Goal: Information Seeking & Learning: Learn about a topic

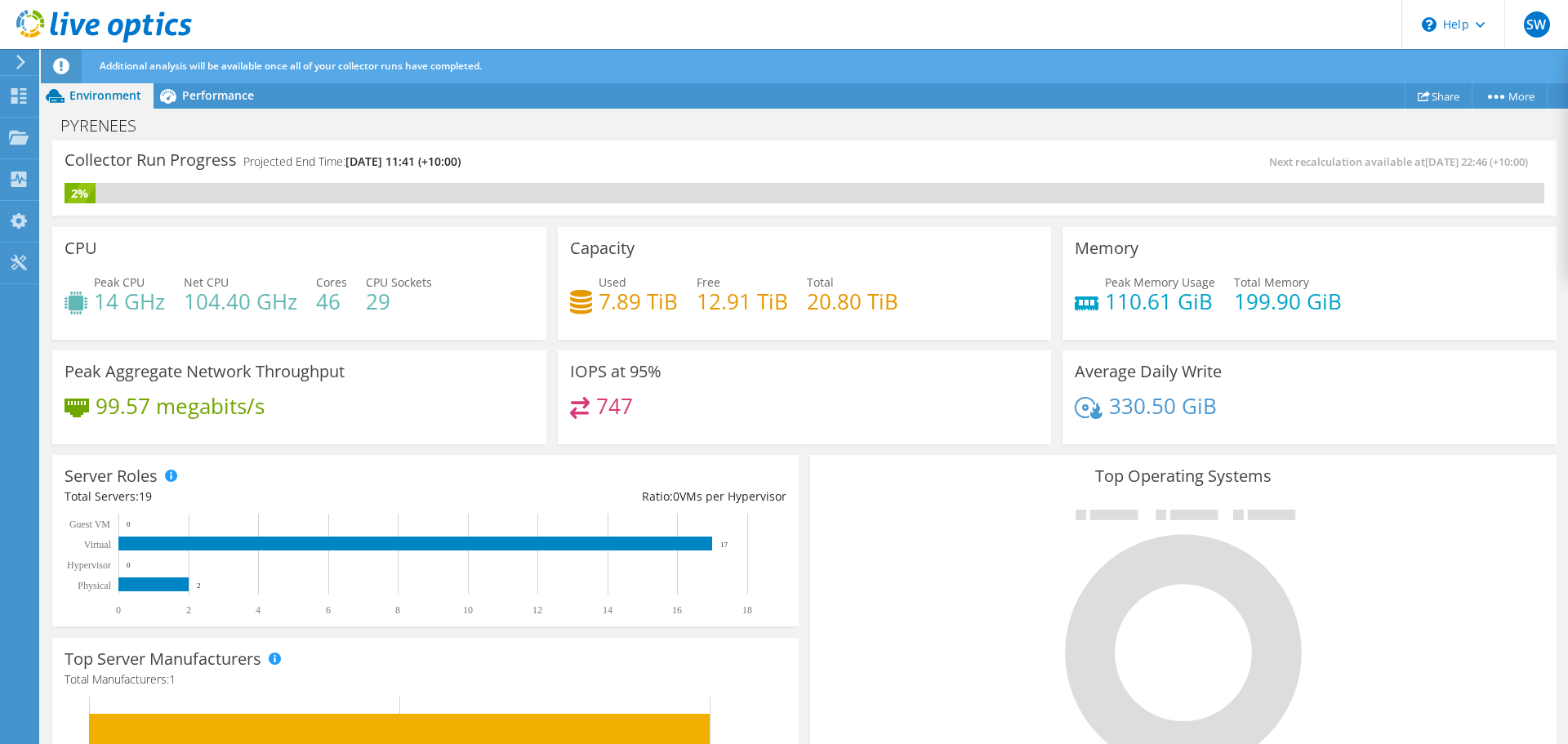
scroll to position [442, 0]
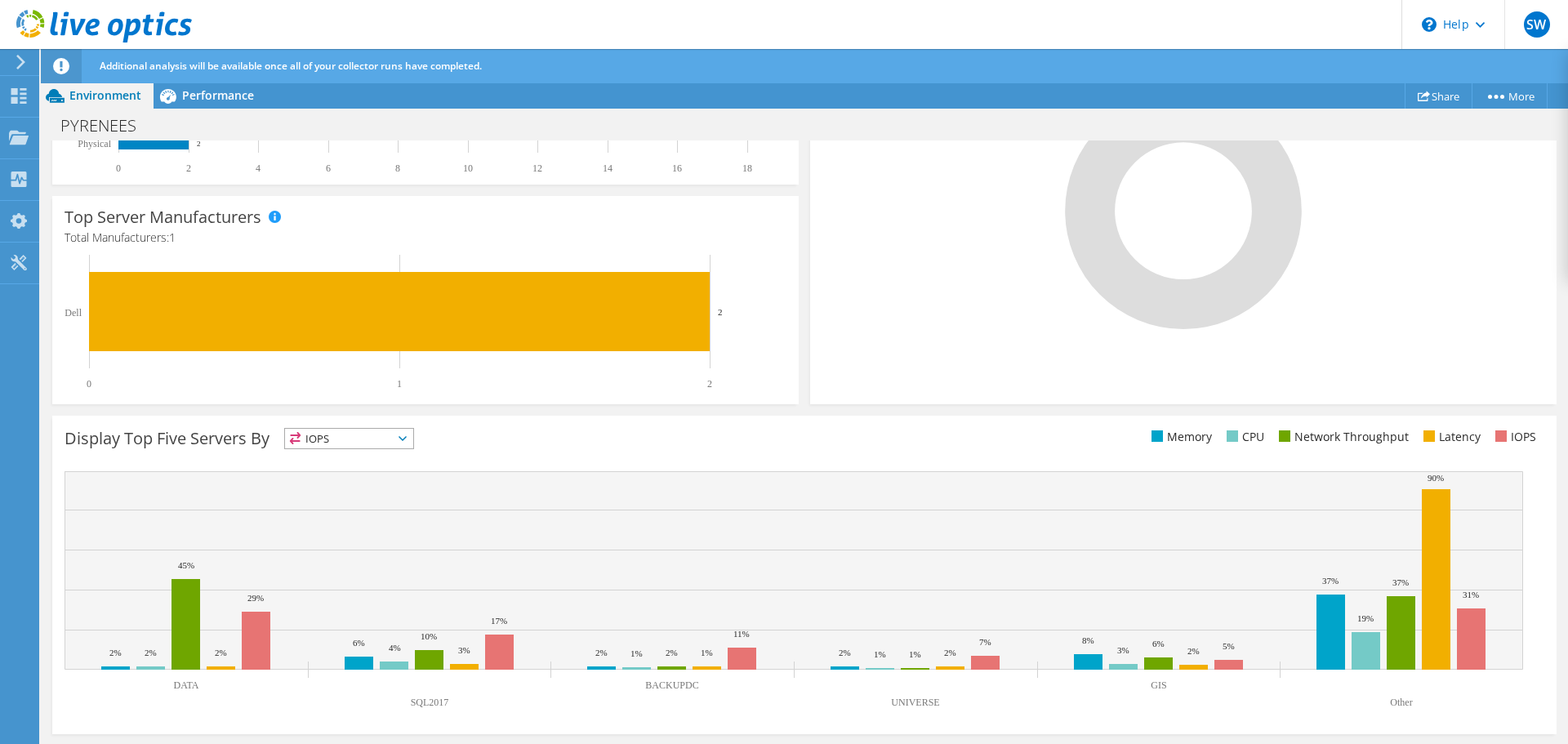
click at [353, 442] on span "IOPS" at bounding box center [350, 438] width 129 height 19
click at [337, 481] on li "Memory" at bounding box center [350, 482] width 129 height 23
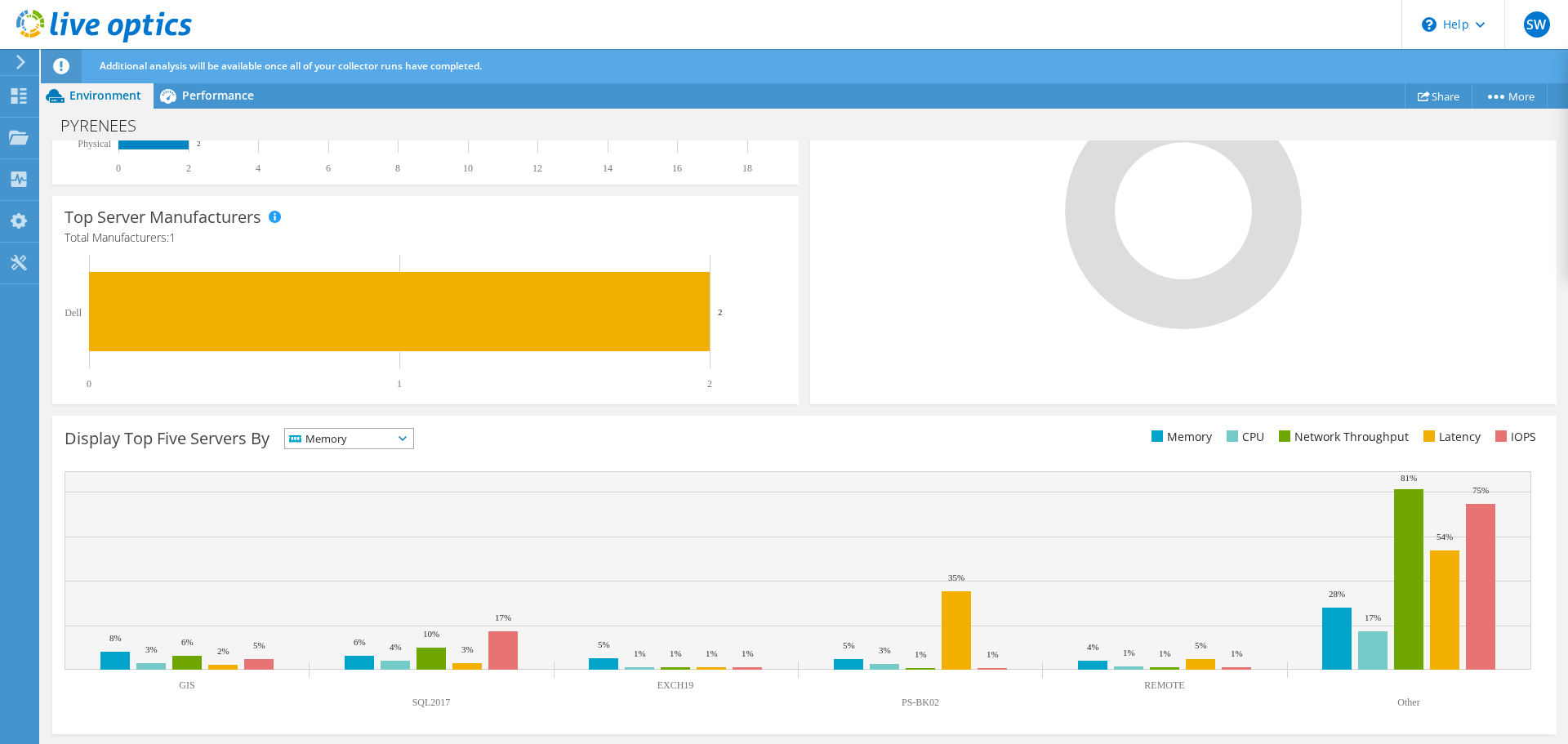
click at [393, 437] on span "Memory" at bounding box center [339, 438] width 107 height 19
click at [353, 501] on li "CPU" at bounding box center [350, 505] width 129 height 23
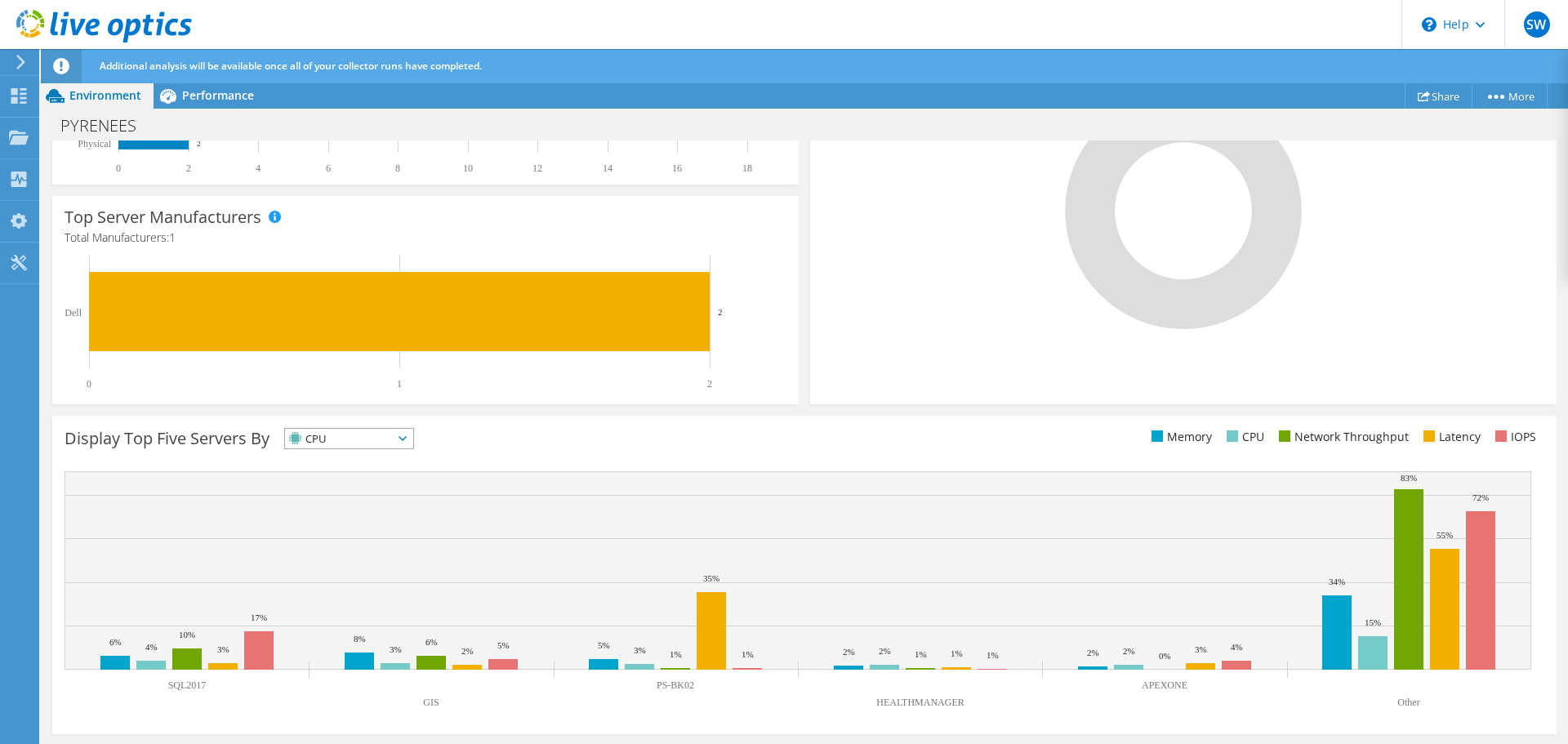
click at [328, 442] on span "CPU" at bounding box center [339, 438] width 107 height 19
click at [329, 526] on li "Network Throughput" at bounding box center [350, 528] width 129 height 23
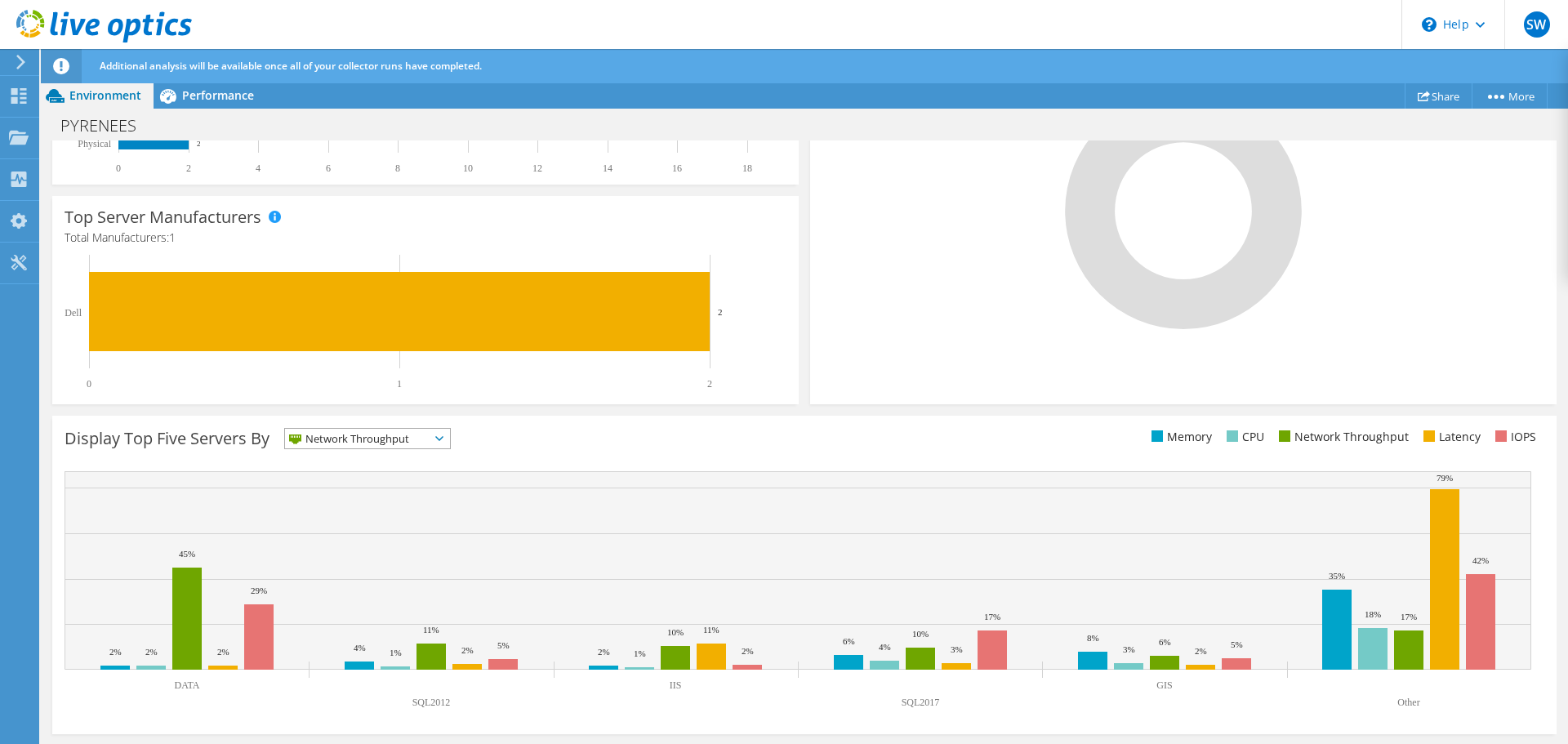
click at [364, 442] on span "Network Throughput" at bounding box center [357, 438] width 144 height 19
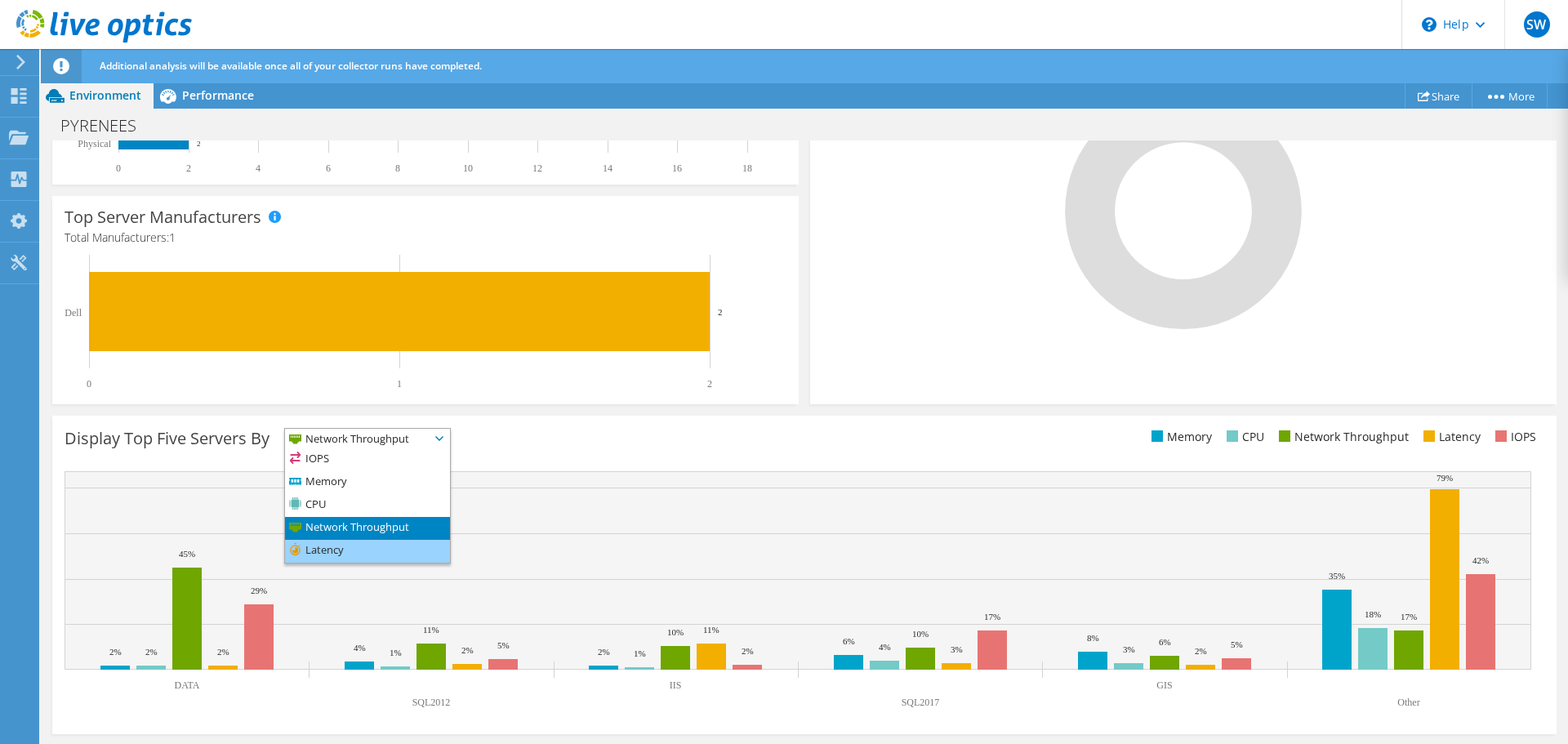
click at [342, 548] on li "Latency" at bounding box center [367, 551] width 165 height 23
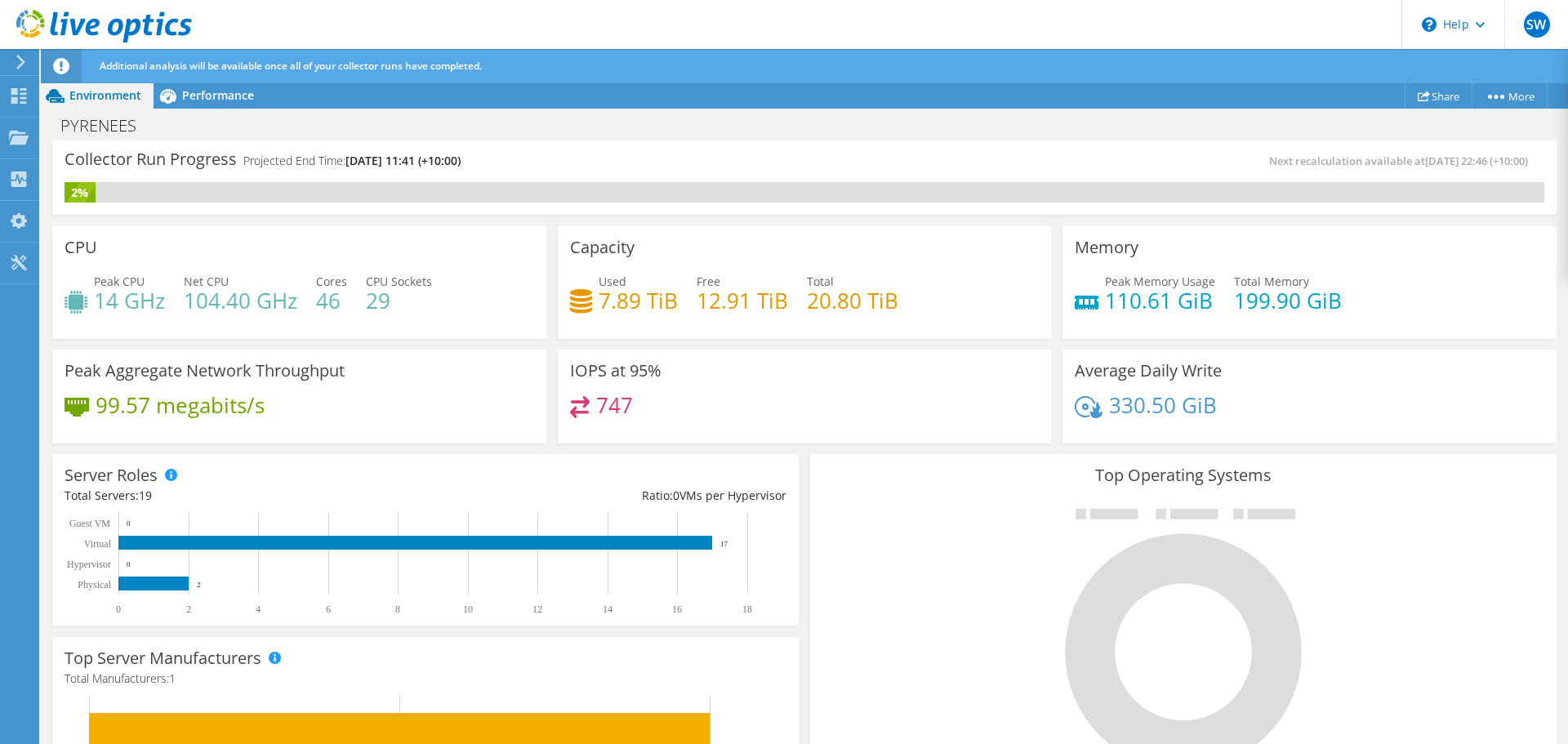
scroll to position [0, 0]
click at [199, 105] on div "Performance" at bounding box center [210, 96] width 113 height 26
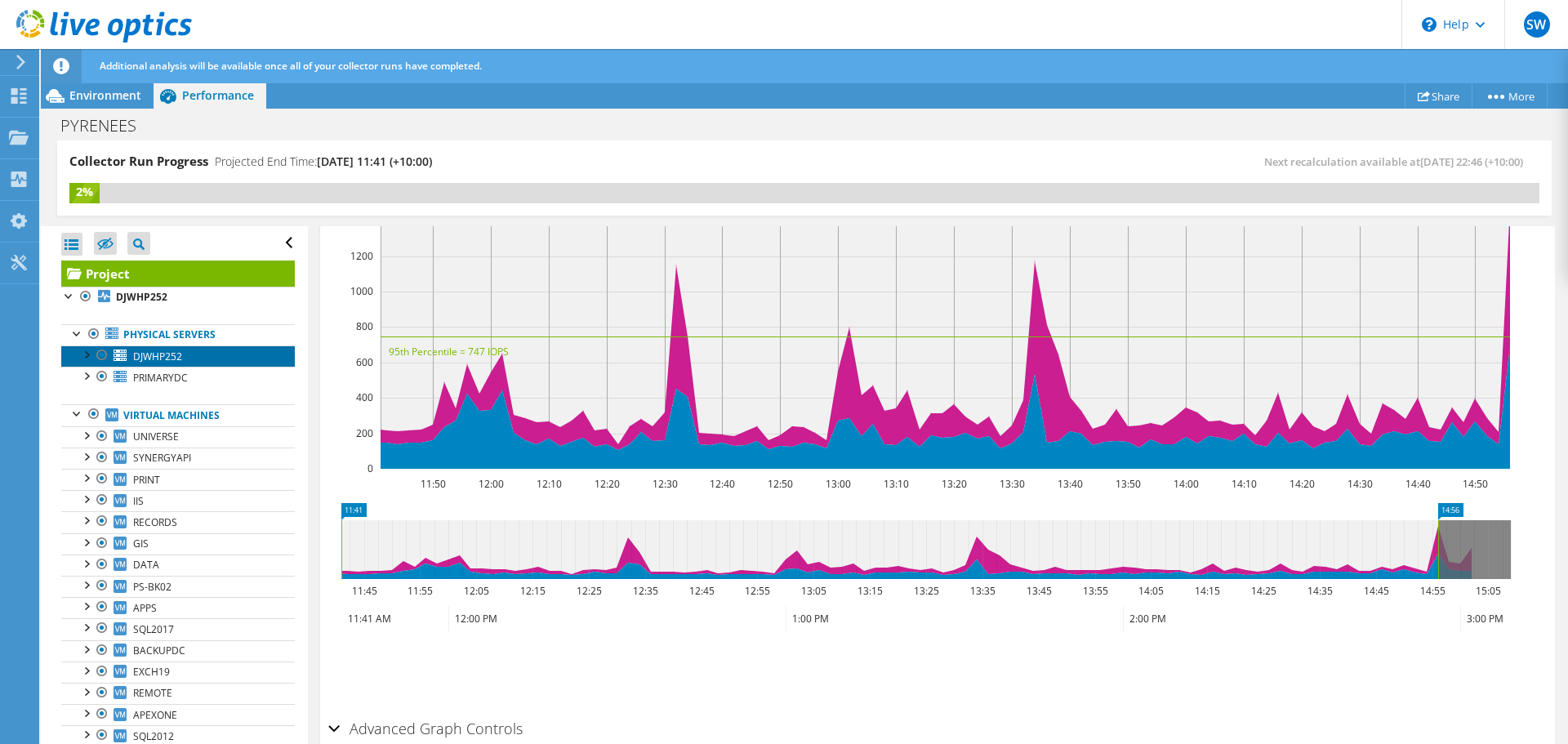
click at [164, 360] on span "DJWHP252" at bounding box center [158, 357] width 49 height 14
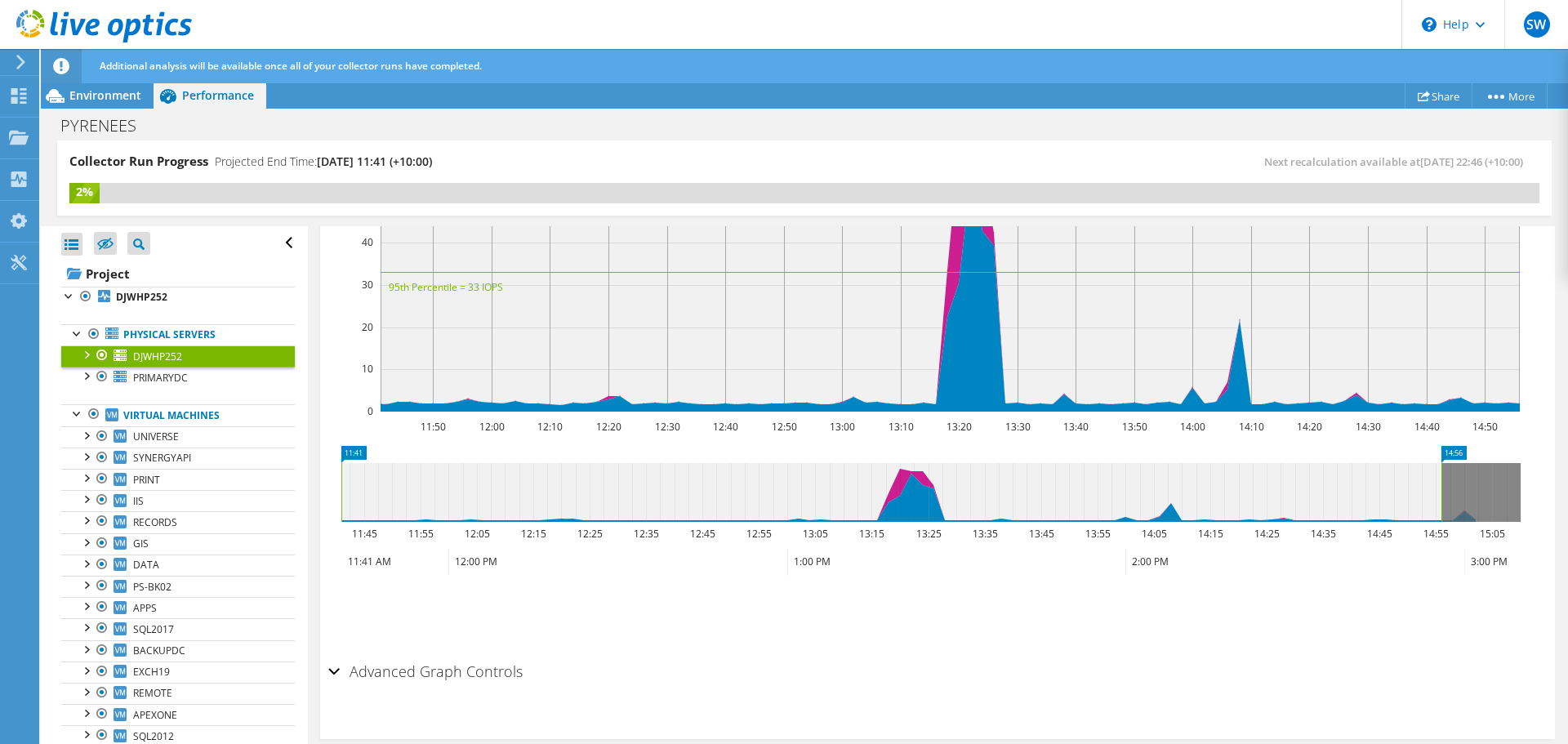
scroll to position [351, 0]
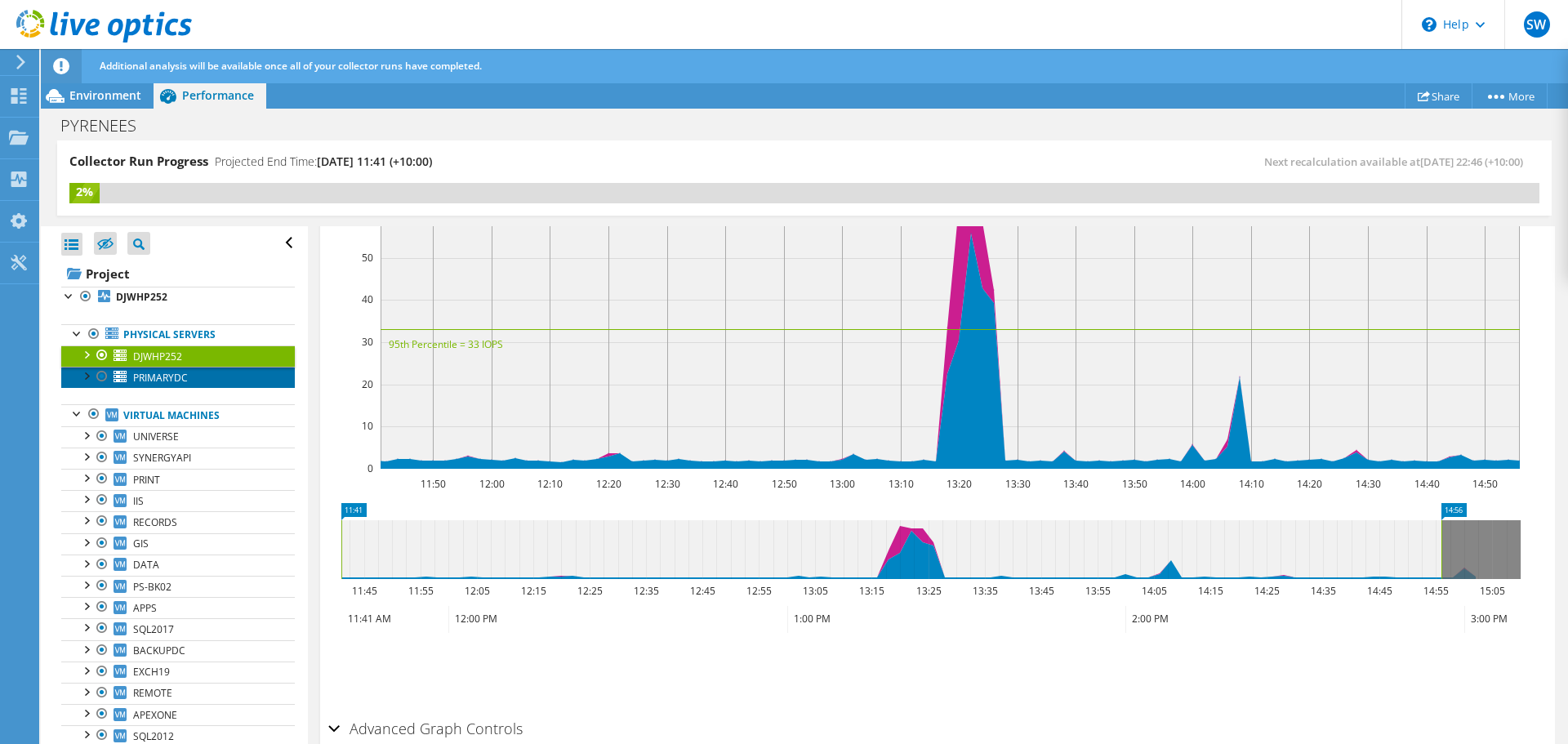
click at [159, 375] on span "PRIMARYDC" at bounding box center [160, 378] width 55 height 14
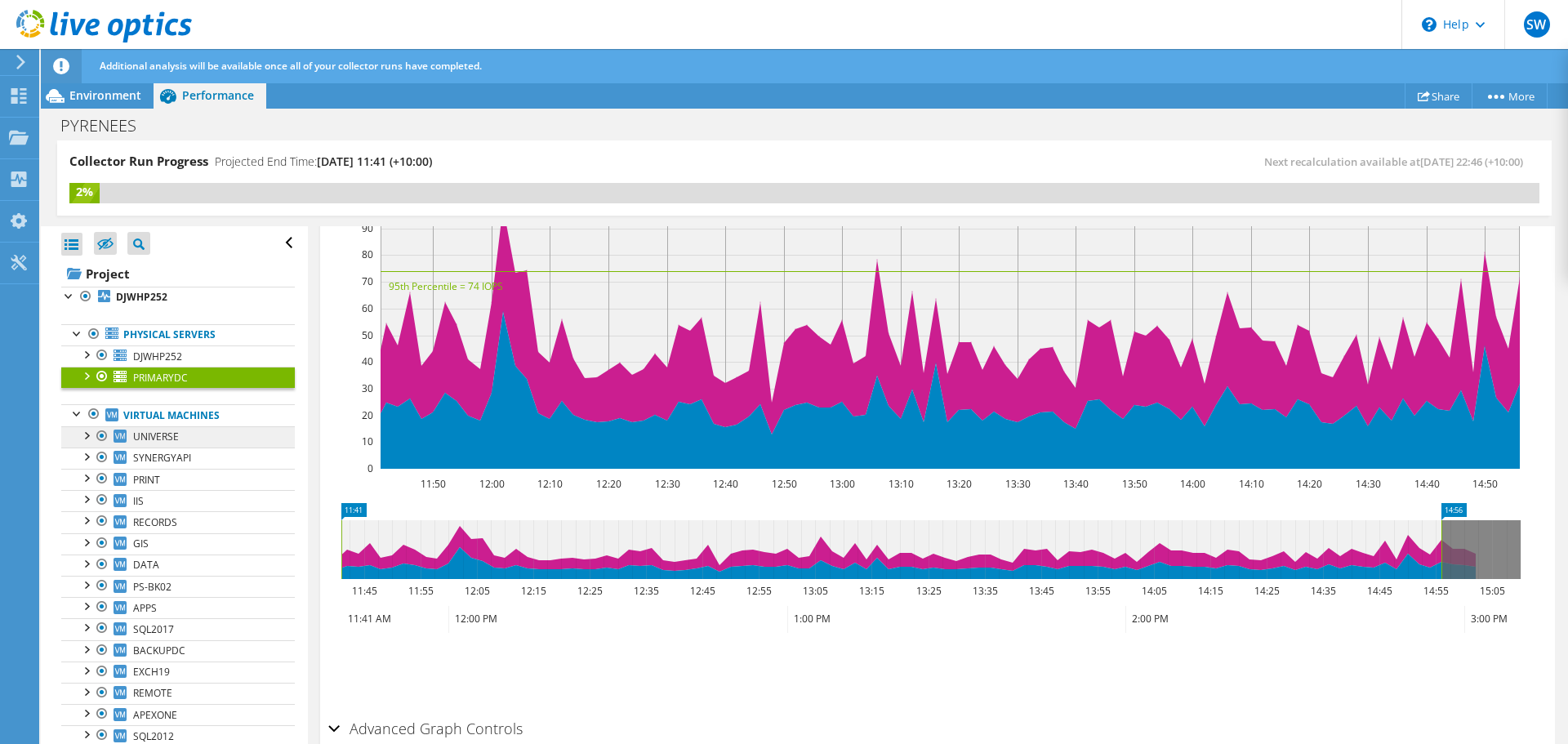
scroll to position [80, 0]
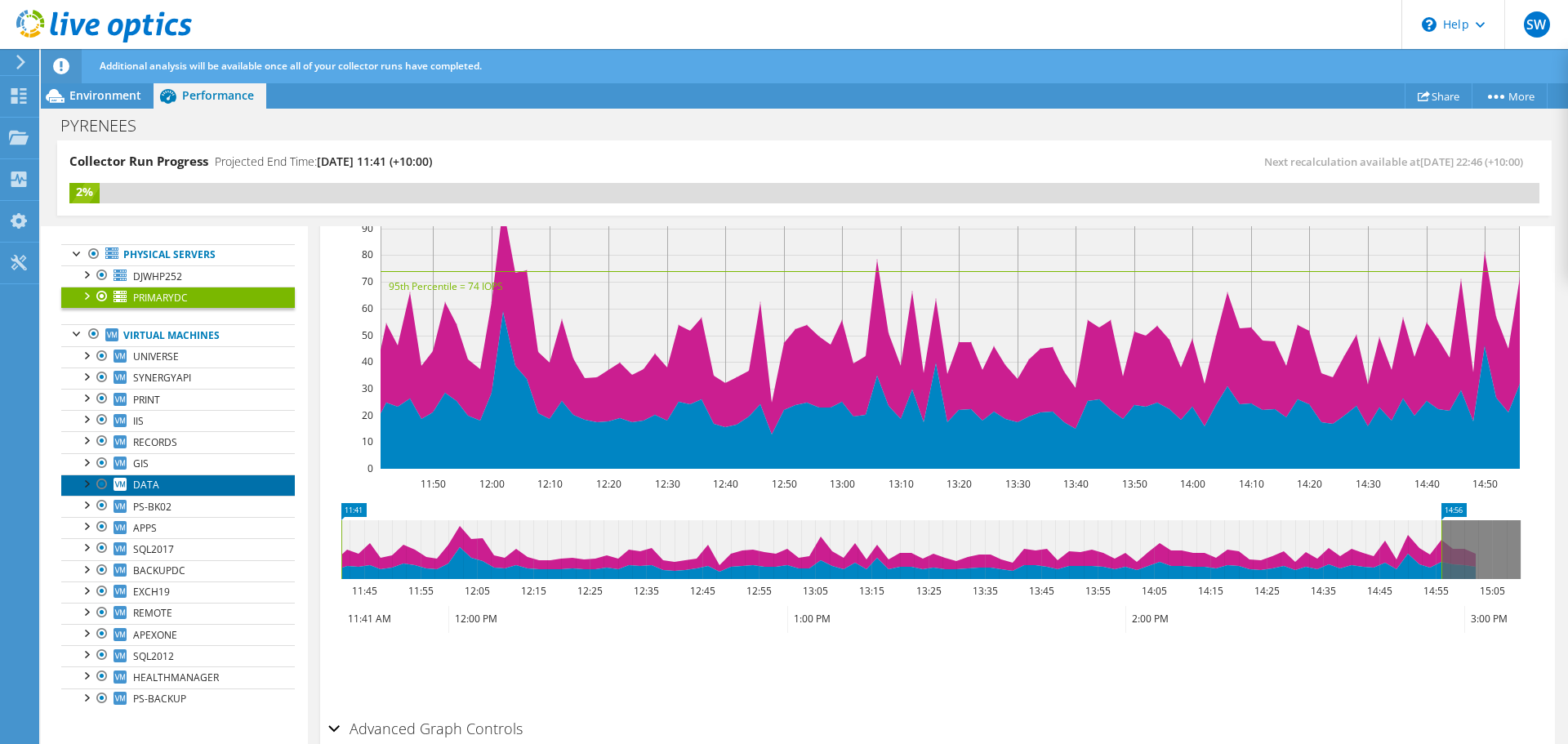
click at [154, 490] on span "DATA" at bounding box center [146, 485] width 26 height 14
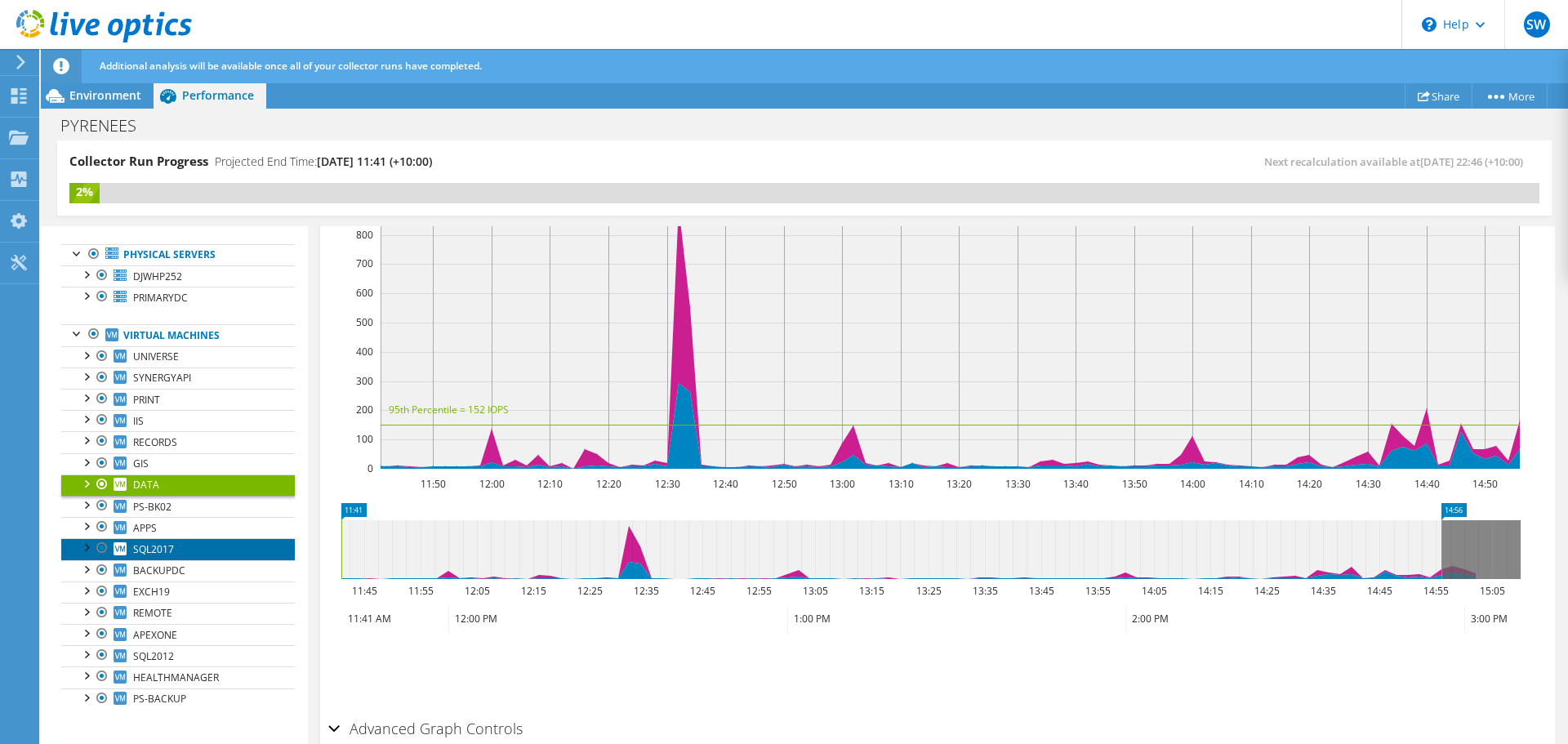
click at [163, 551] on span "SQL2017" at bounding box center [153, 549] width 40 height 14
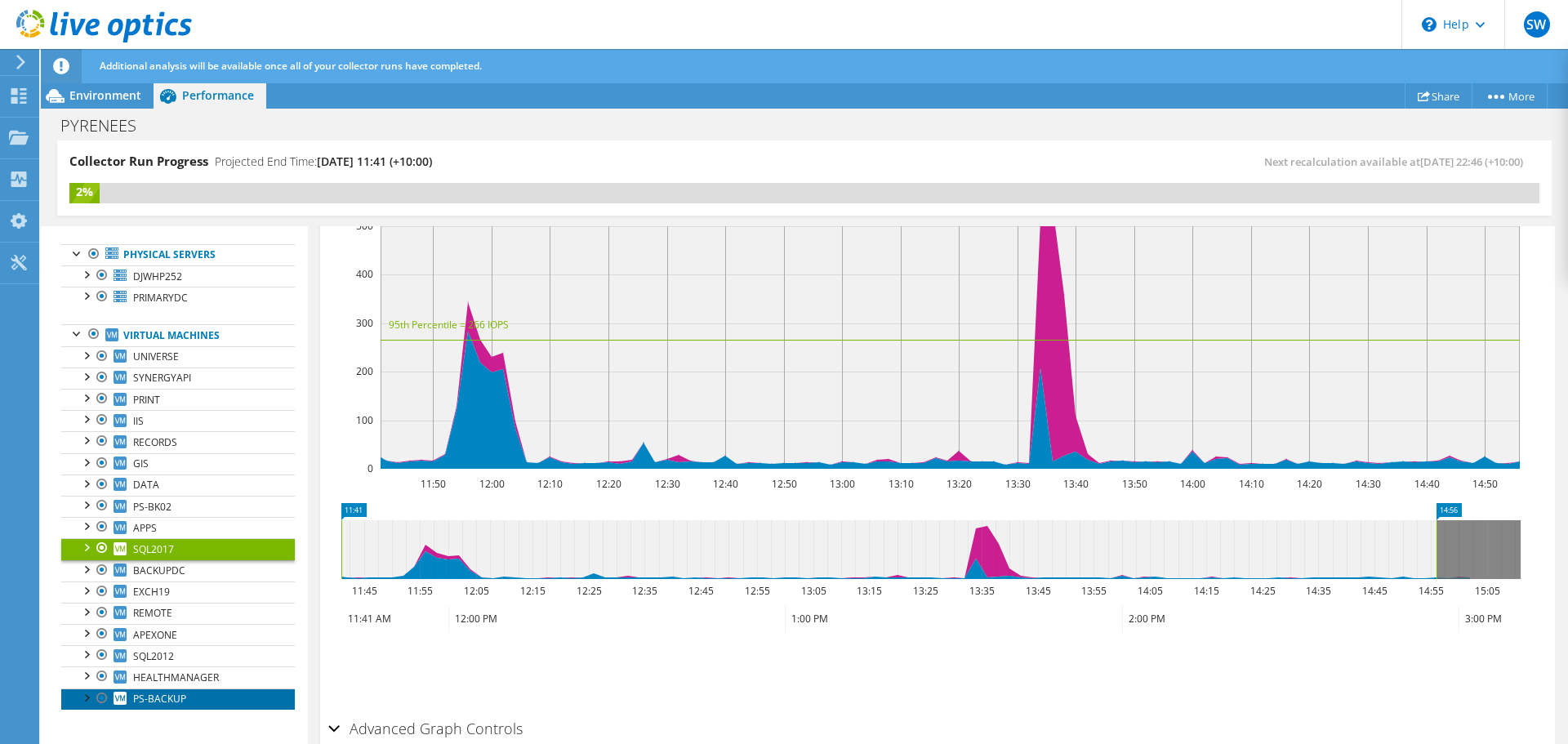
click at [151, 696] on span "PS-BACKUP" at bounding box center [159, 699] width 53 height 14
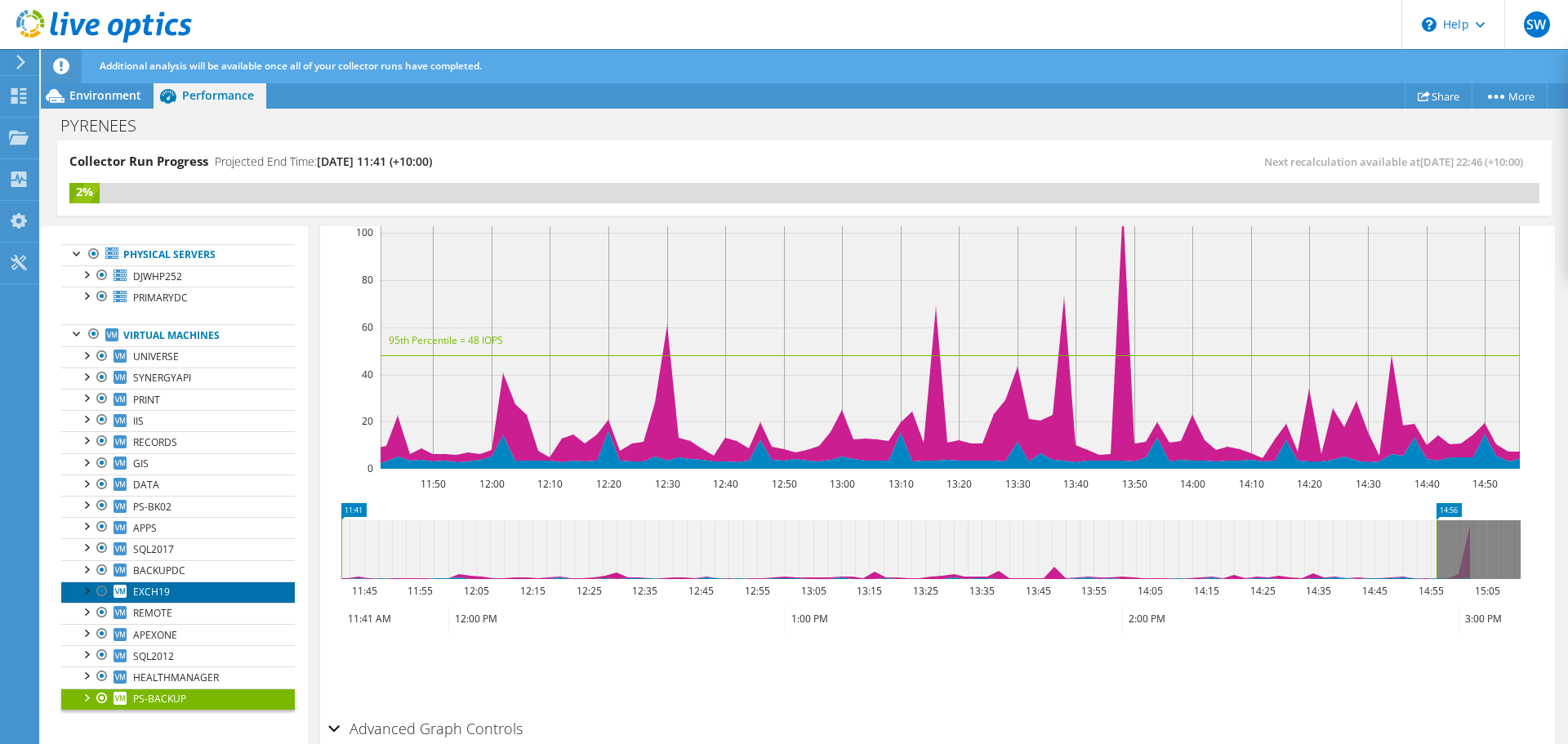
click at [149, 595] on span "EXCH19" at bounding box center [151, 592] width 37 height 14
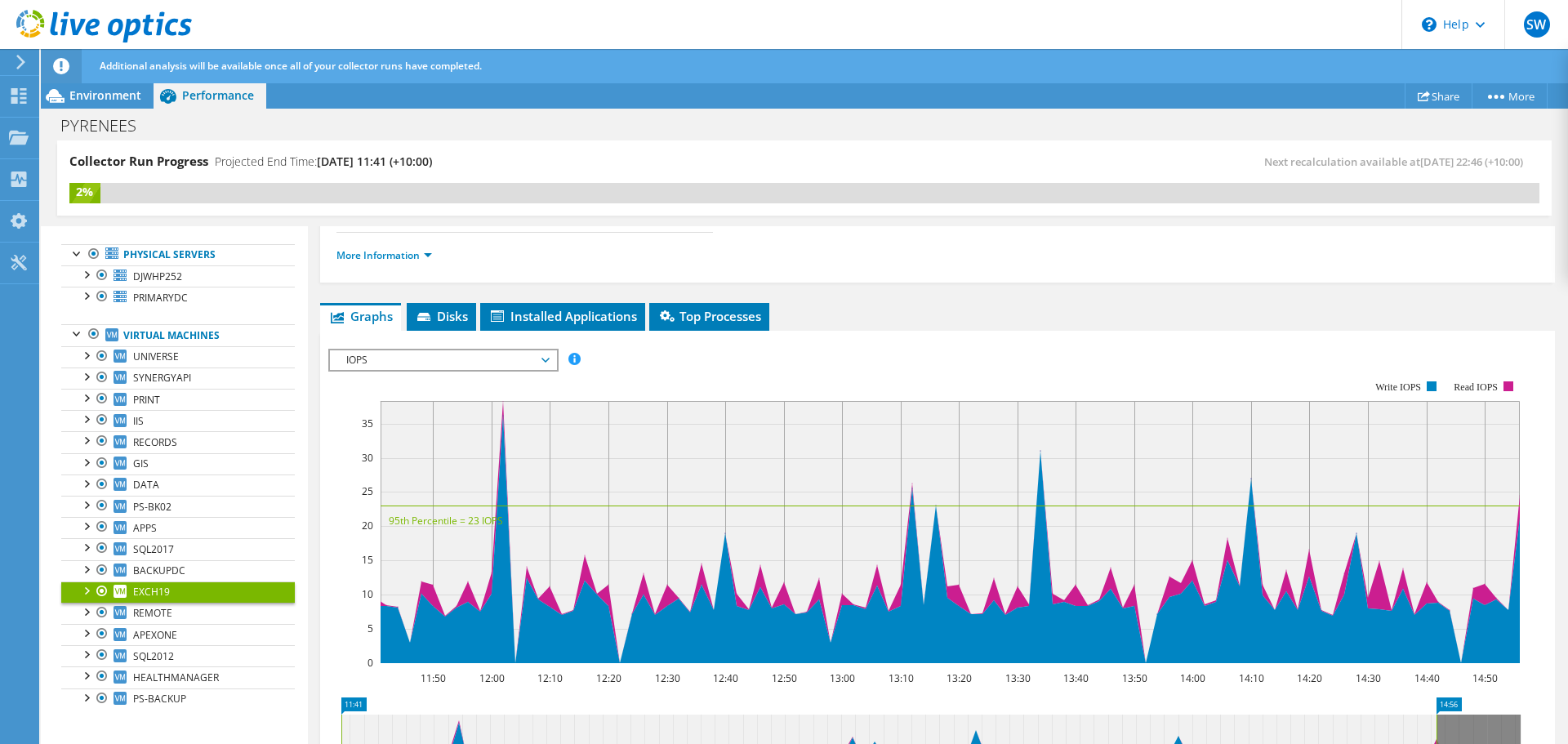
scroll to position [163, 0]
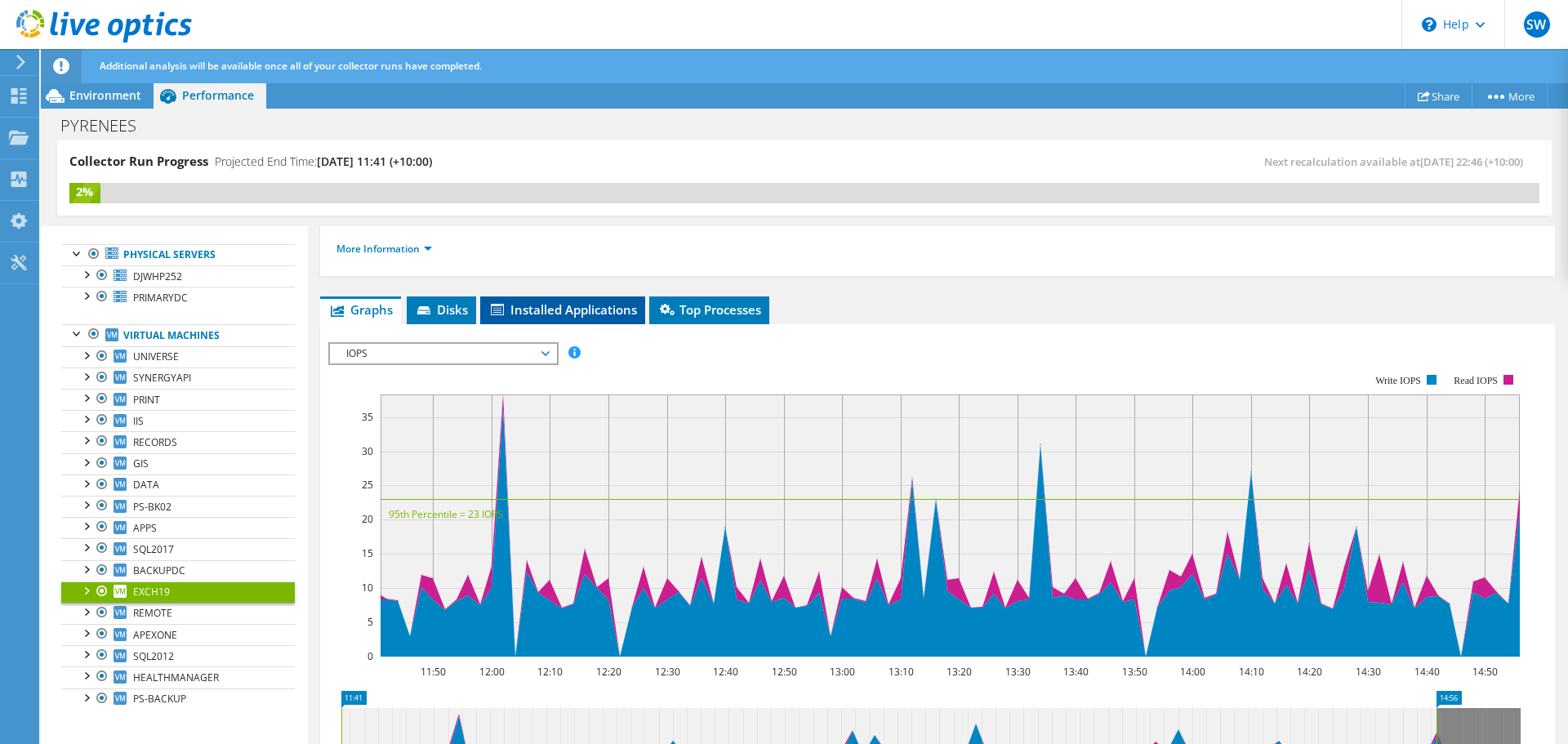
click at [550, 313] on span "Installed Applications" at bounding box center [563, 309] width 149 height 17
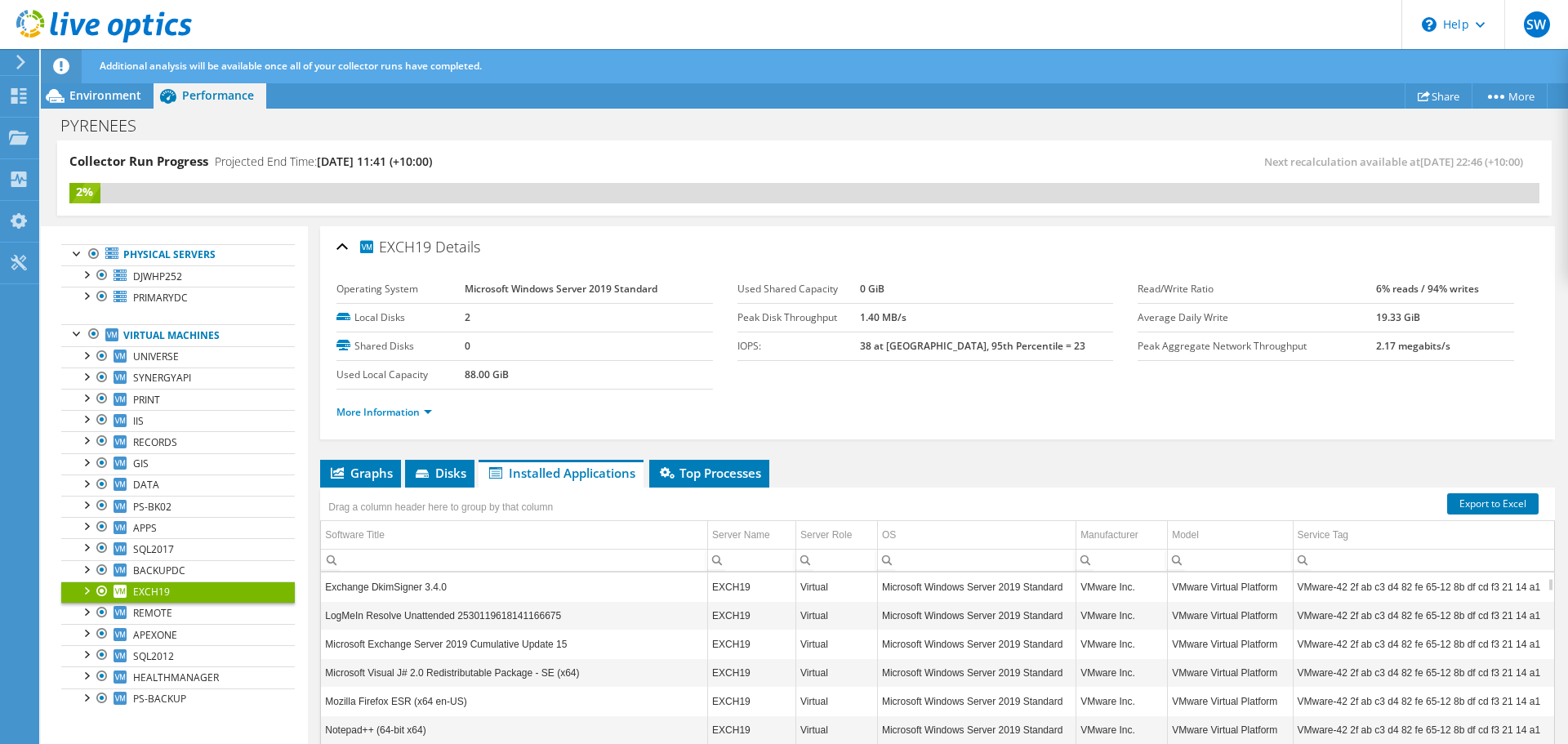
scroll to position [0, 0]
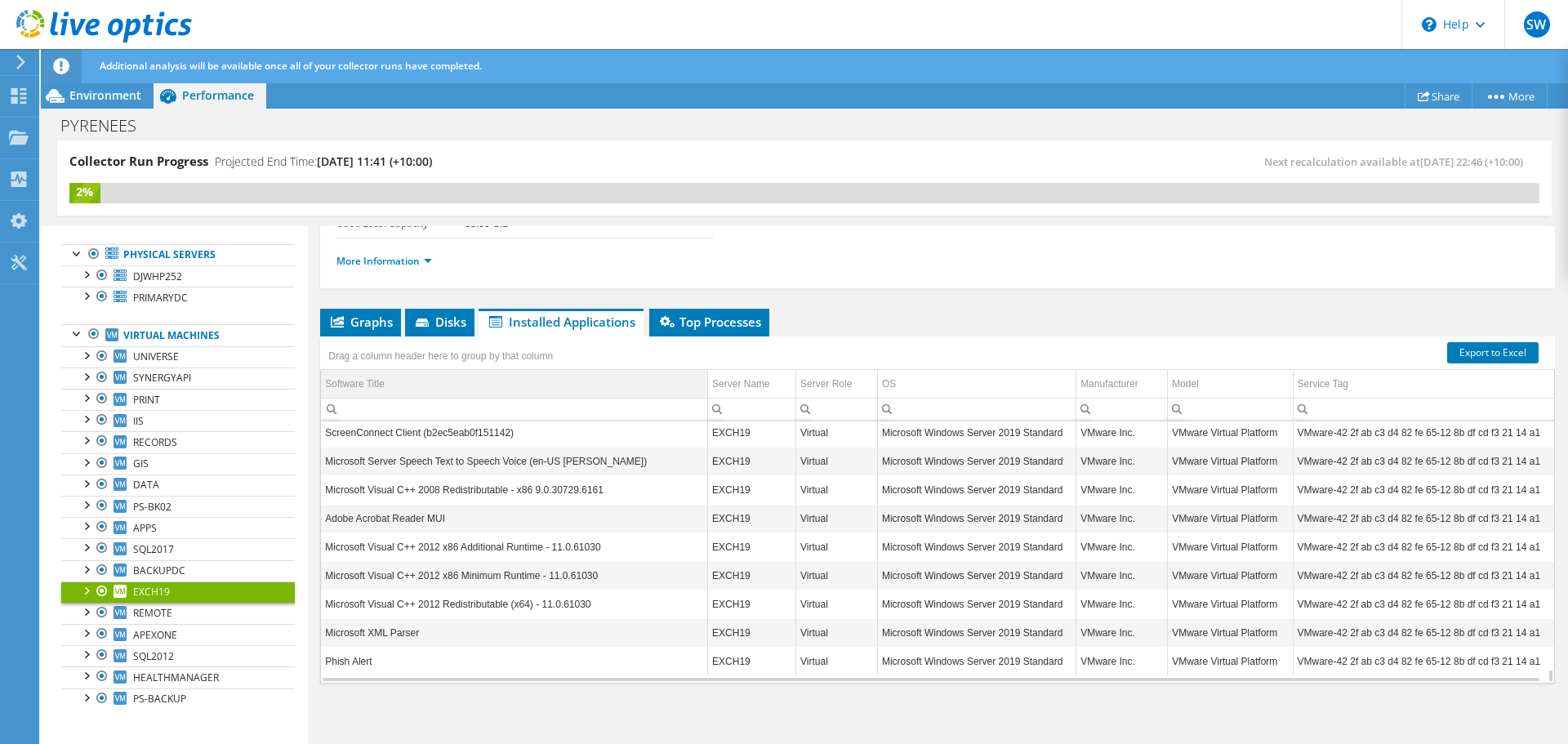
click at [363, 382] on div "Software Title" at bounding box center [355, 384] width 60 height 19
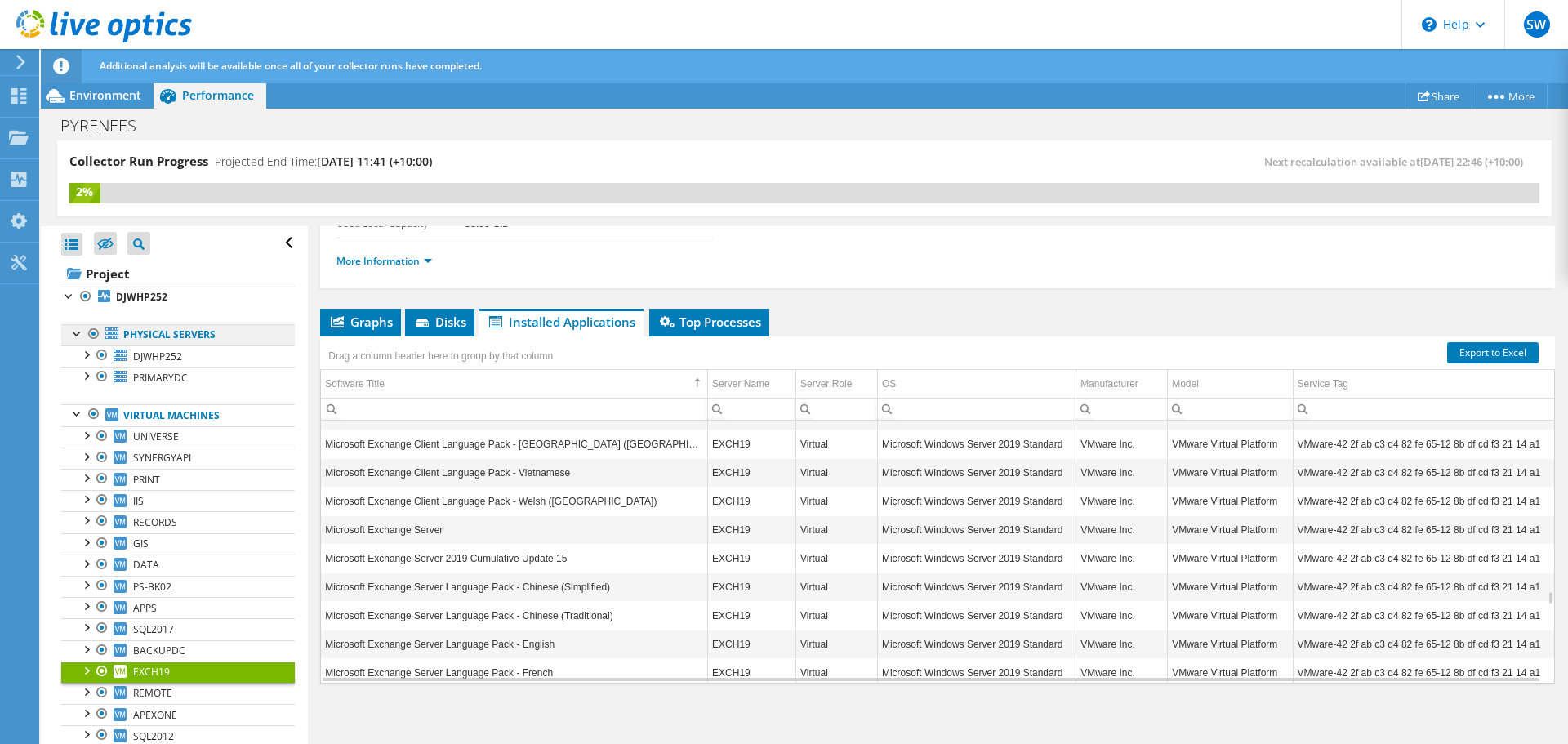
click at [163, 330] on link "Physical Servers" at bounding box center [178, 335] width 233 height 21
click at [65, 302] on div at bounding box center [70, 295] width 17 height 17
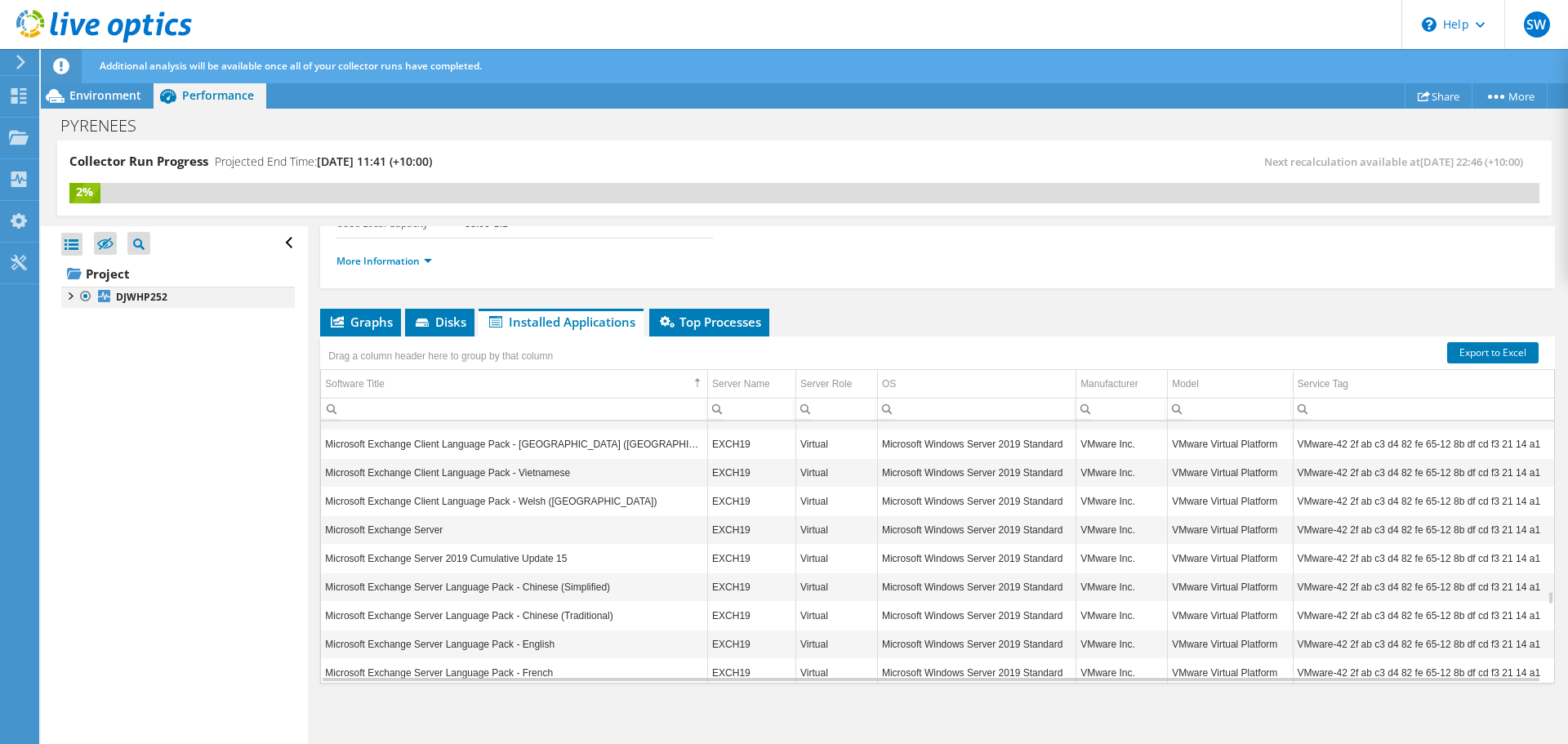
click at [65, 302] on div at bounding box center [70, 295] width 17 height 17
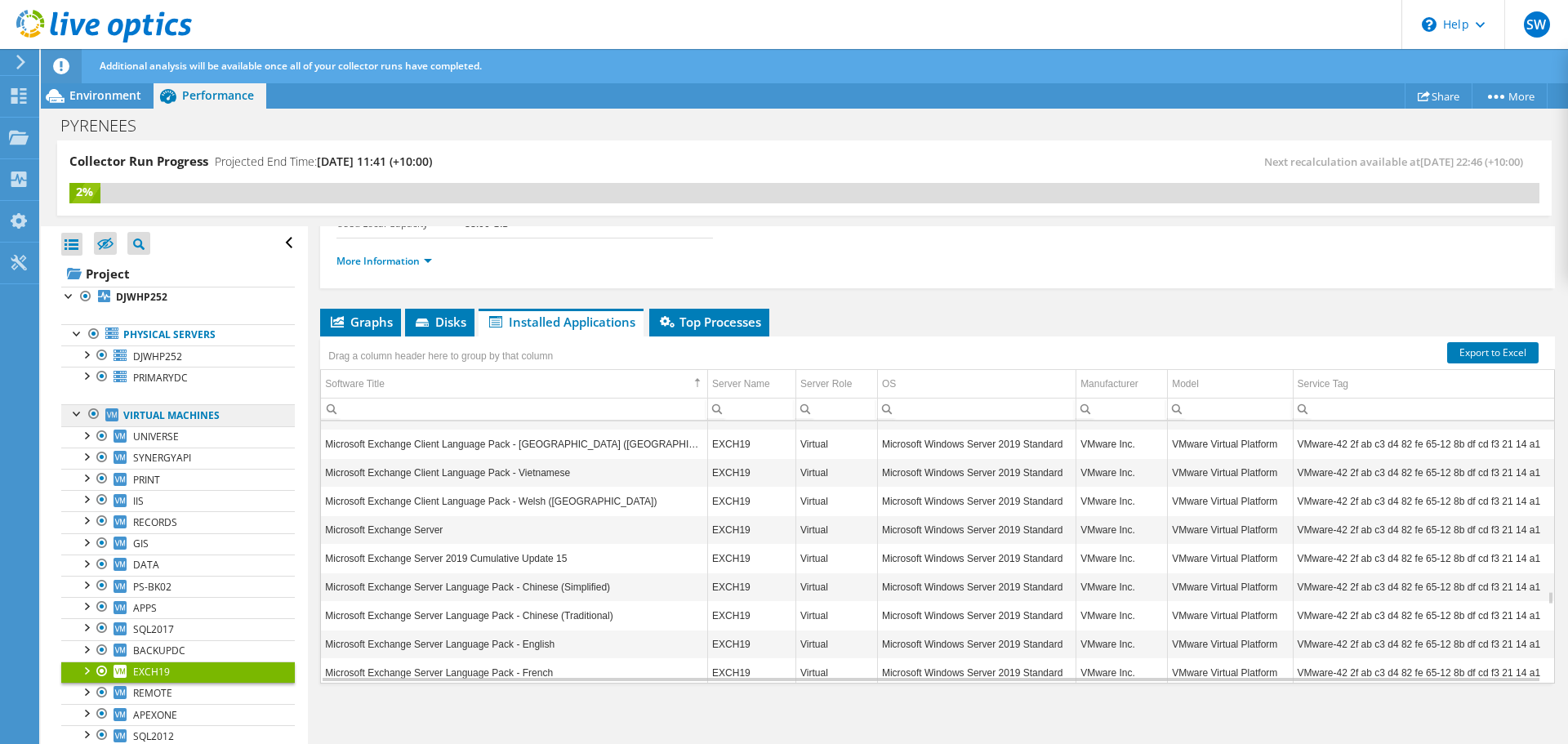
click at [151, 414] on link "Virtual Machines" at bounding box center [178, 415] width 233 height 21
click at [99, 93] on span "Environment" at bounding box center [106, 95] width 72 height 16
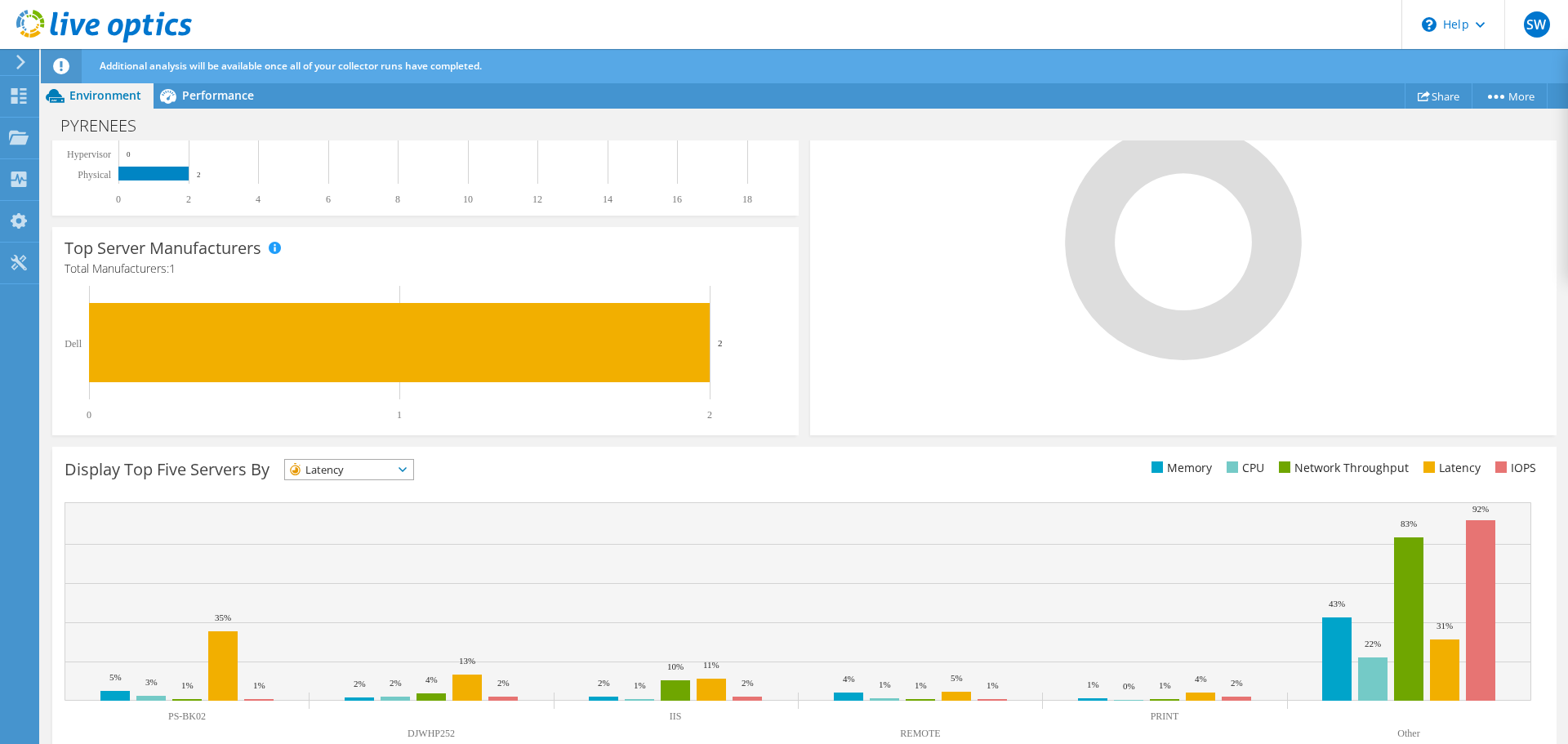
scroll to position [442, 0]
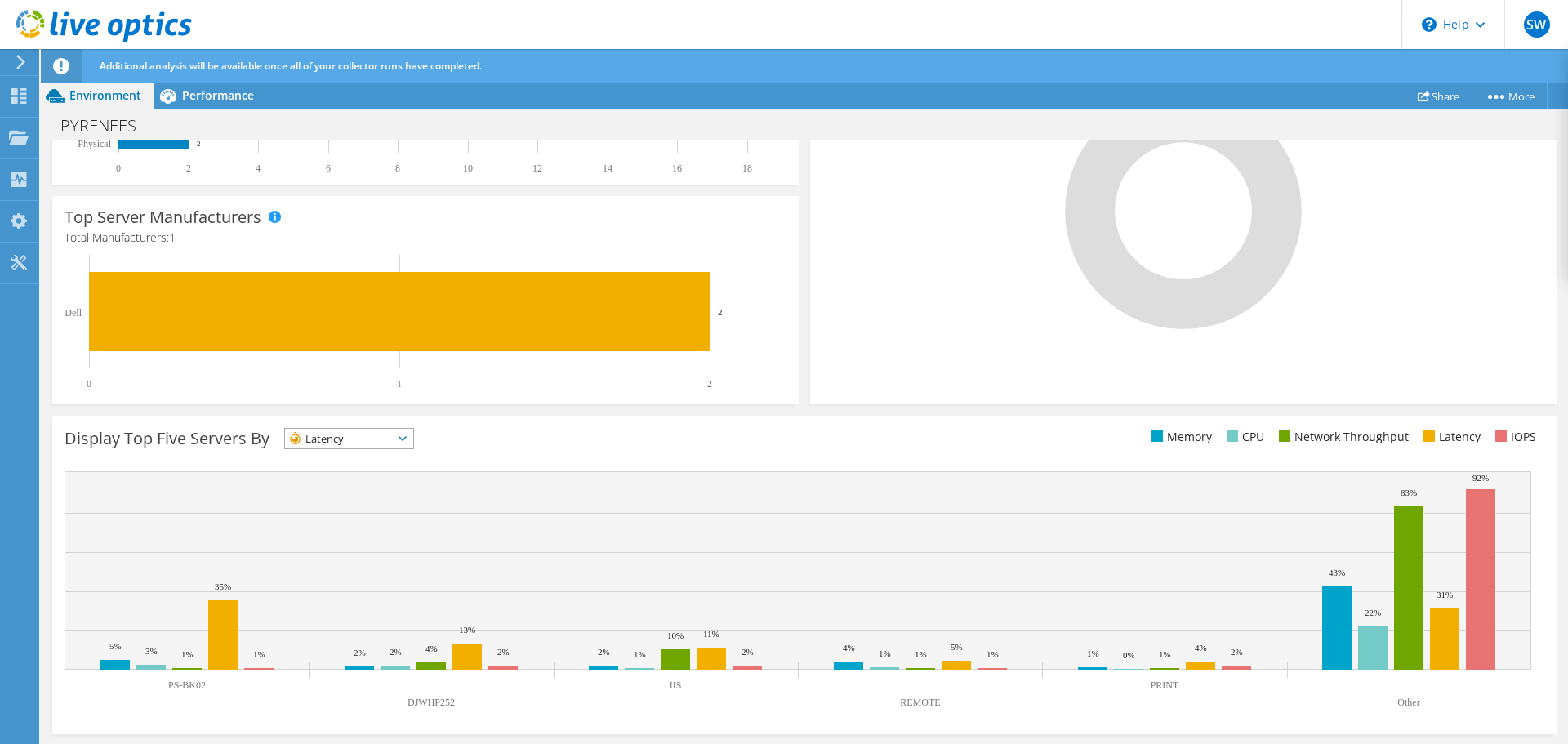
click at [411, 435] on span "Latency" at bounding box center [350, 438] width 129 height 19
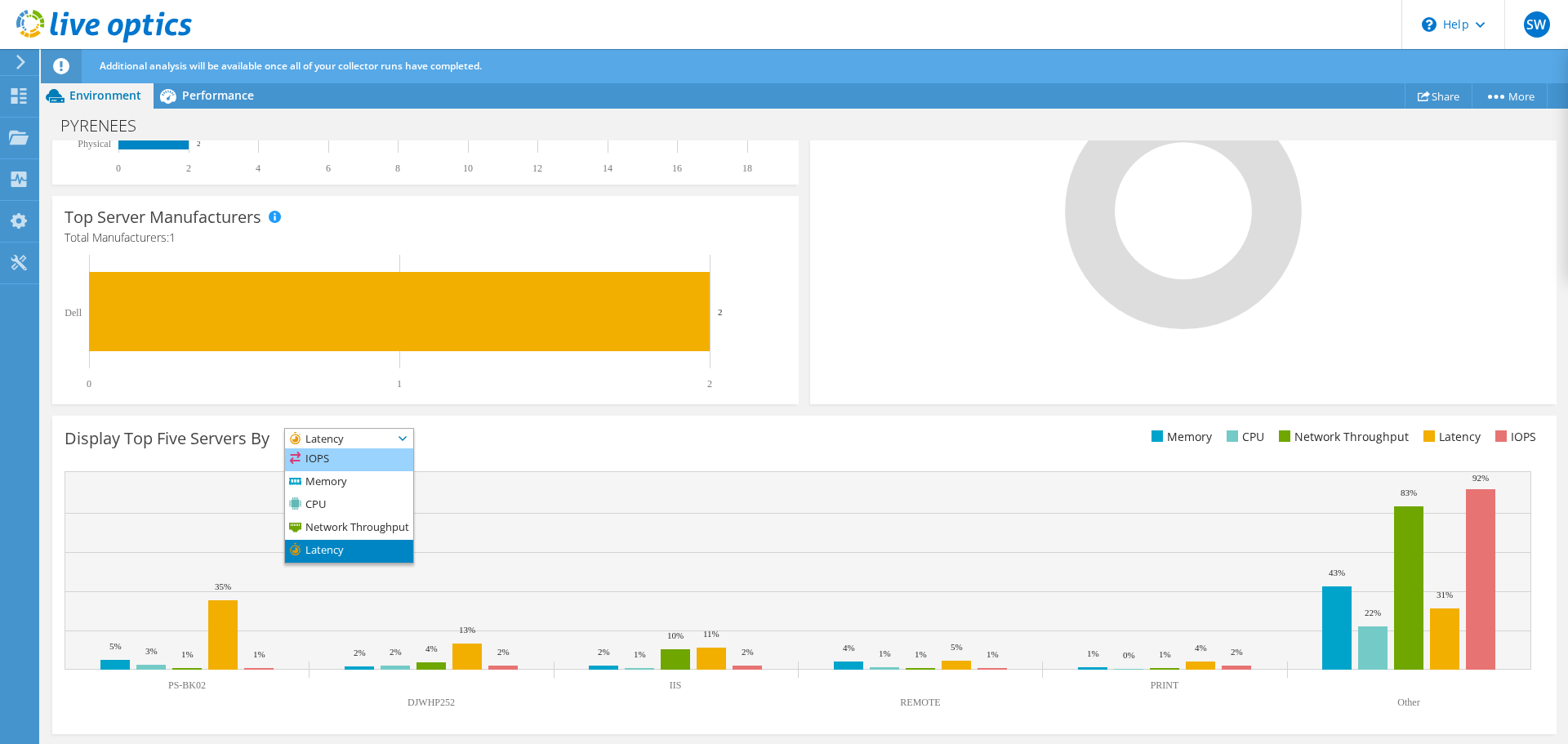
click at [345, 460] on li "IOPS" at bounding box center [350, 460] width 129 height 23
